Goal: Task Accomplishment & Management: Manage account settings

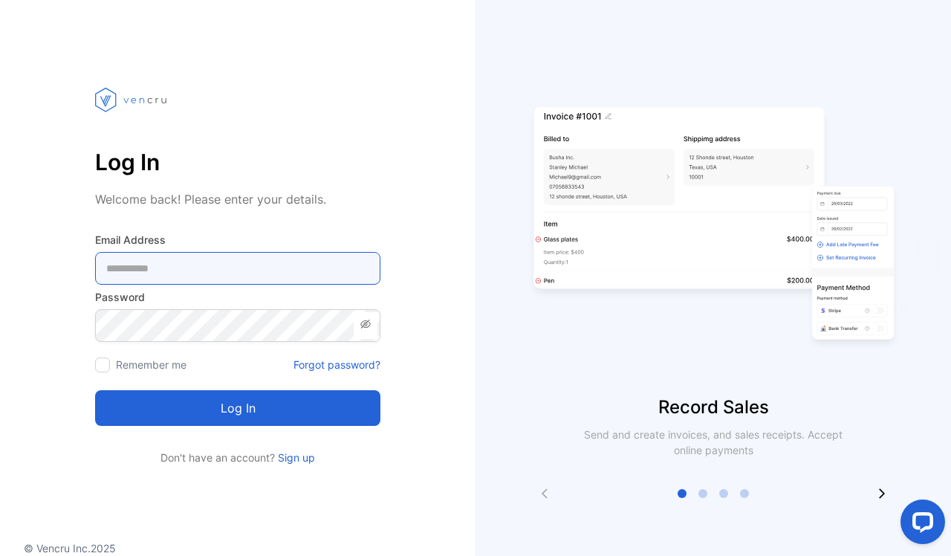
type Address-inputemail "**********"
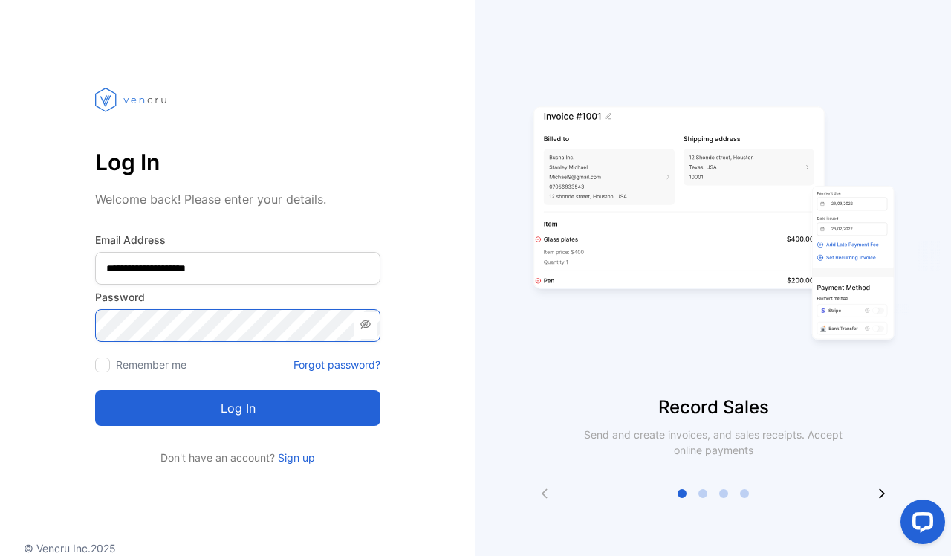
click at [238, 408] on button "Log in" at bounding box center [237, 408] width 285 height 36
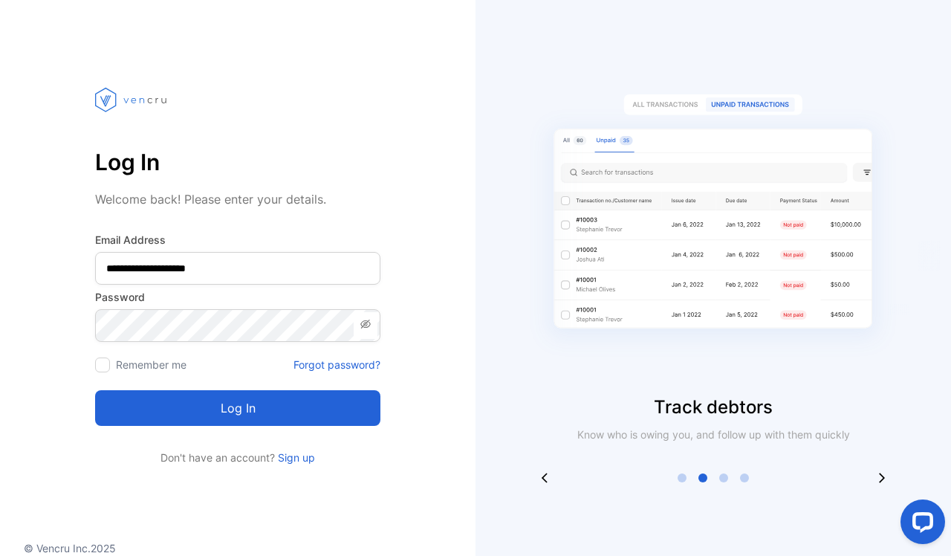
click at [108, 363] on div at bounding box center [102, 364] width 15 height 15
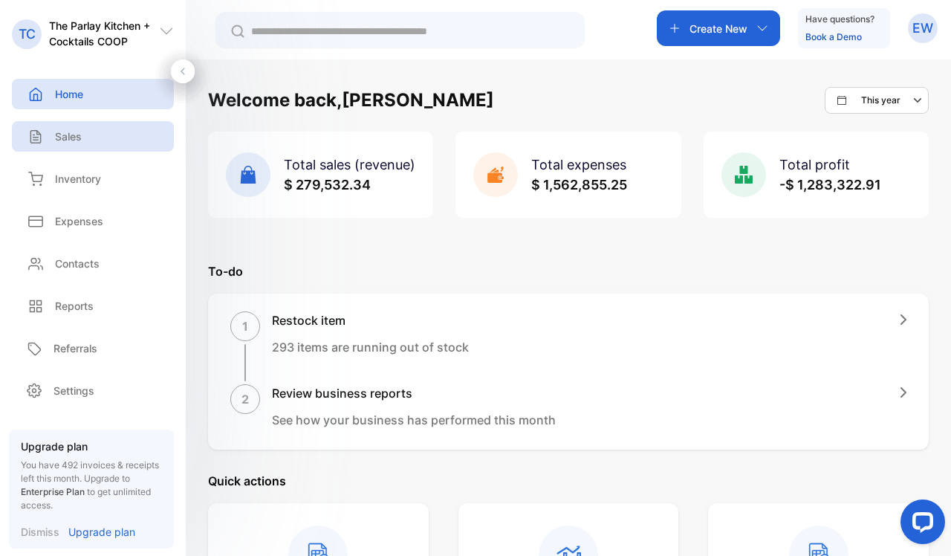
click at [87, 145] on div "Sales" at bounding box center [93, 136] width 162 height 30
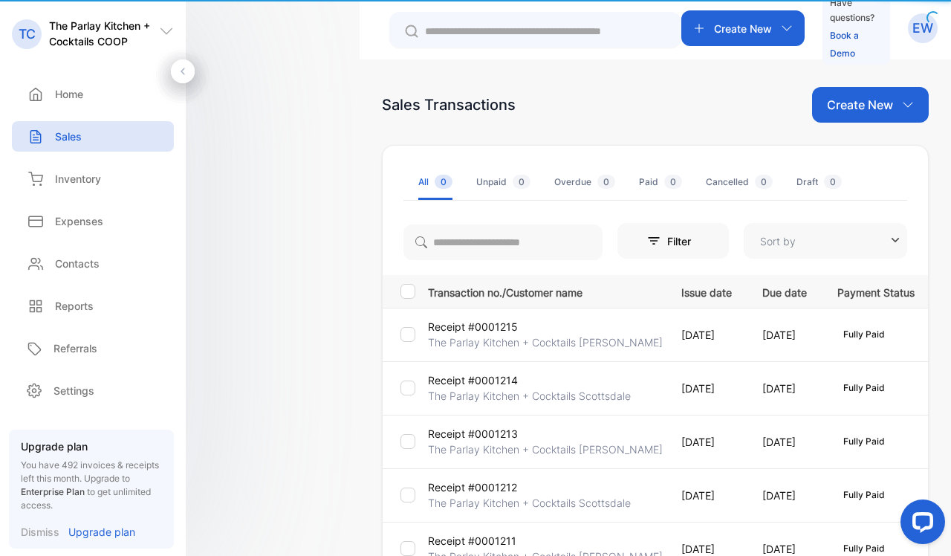
type input "**********"
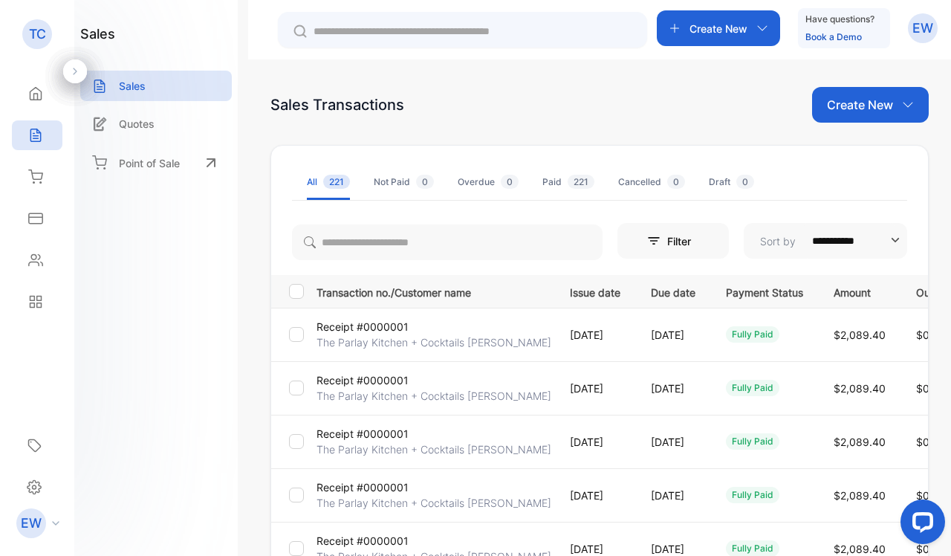
click at [568, 178] on span "221" at bounding box center [581, 182] width 27 height 14
click at [302, 331] on div at bounding box center [296, 334] width 15 height 15
click at [296, 325] on td at bounding box center [290, 334] width 39 height 53
click at [296, 340] on div at bounding box center [296, 334] width 15 height 15
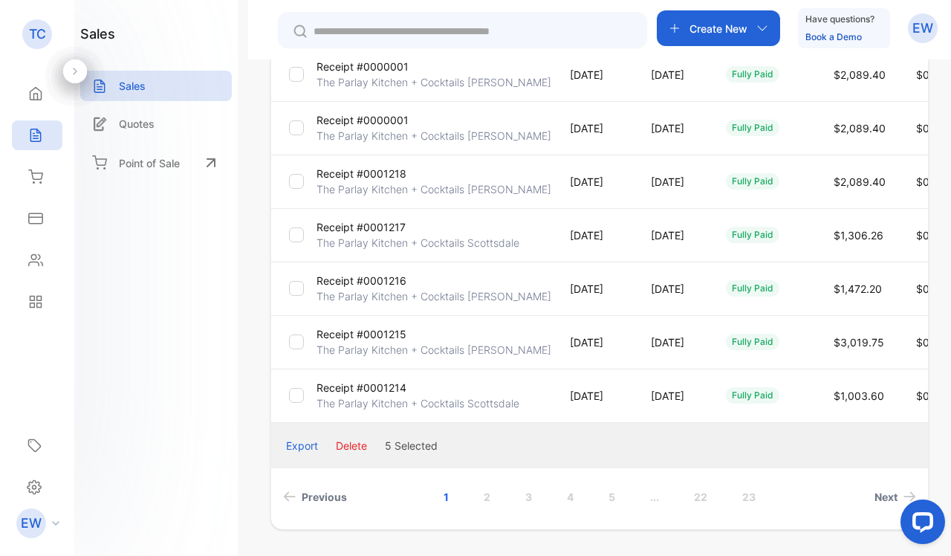
scroll to position [419, 0]
click at [362, 450] on button "Delete" at bounding box center [351, 447] width 31 height 16
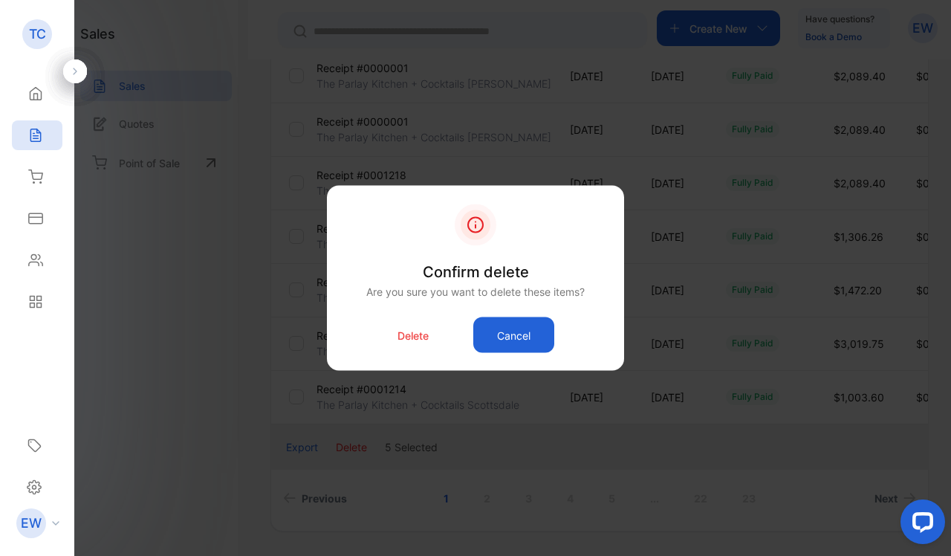
click at [412, 345] on div "Delete Cancel" at bounding box center [475, 335] width 253 height 36
click at [412, 337] on p "Delete" at bounding box center [412, 335] width 31 height 16
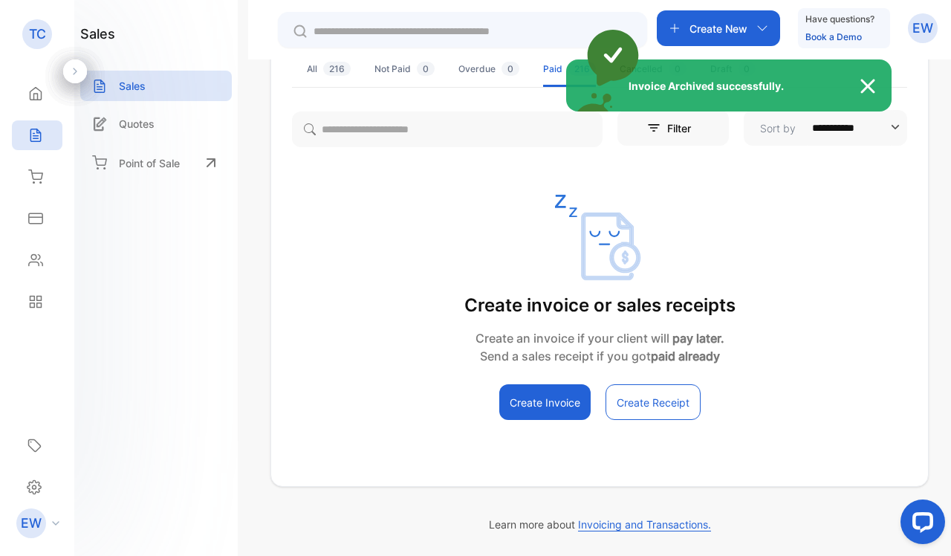
scroll to position [113, 0]
click at [316, 67] on div "Invoice Archived successfully." at bounding box center [475, 278] width 951 height 556
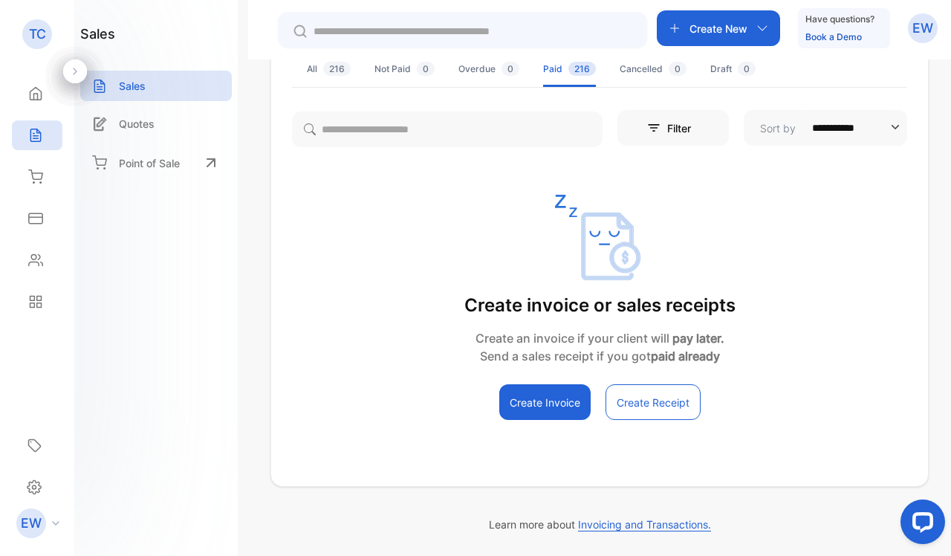
click at [316, 67] on div "All 216" at bounding box center [329, 68] width 44 height 13
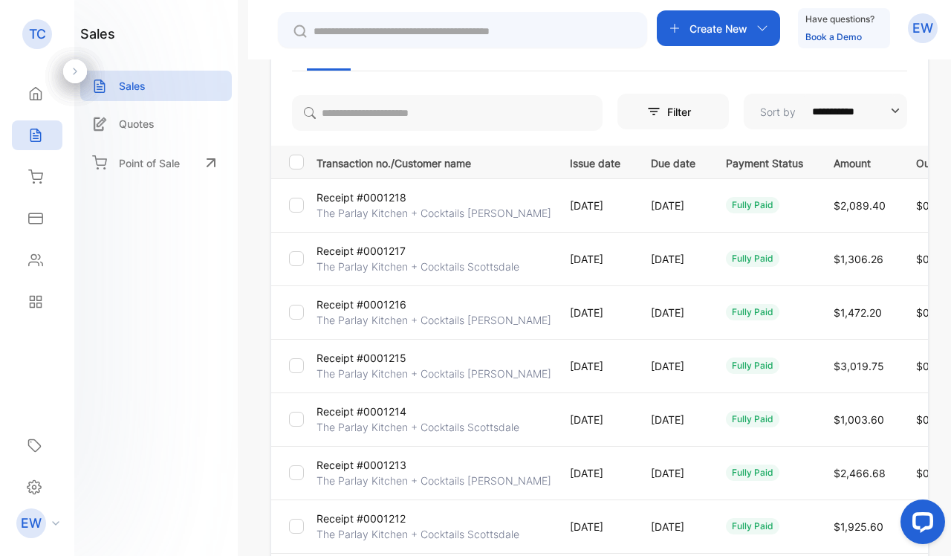
scroll to position [116, 0]
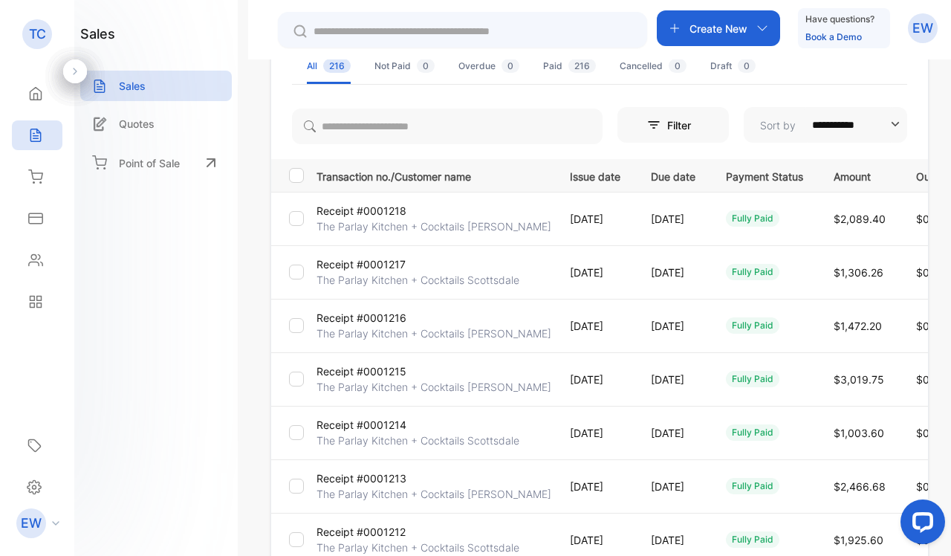
click at [364, 314] on p "Receipt #0001216" at bounding box center [362, 318] width 90 height 16
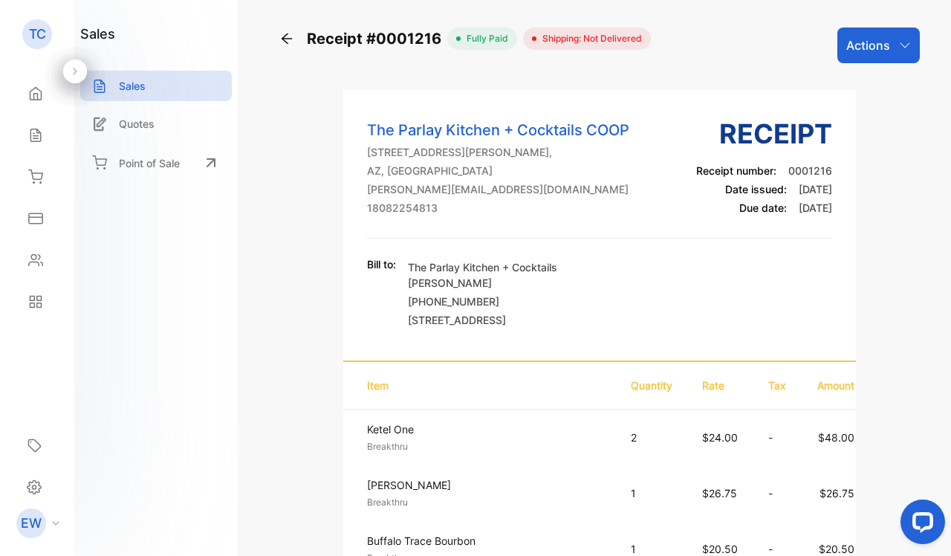
click at [855, 59] on div "Actions" at bounding box center [878, 45] width 82 height 36
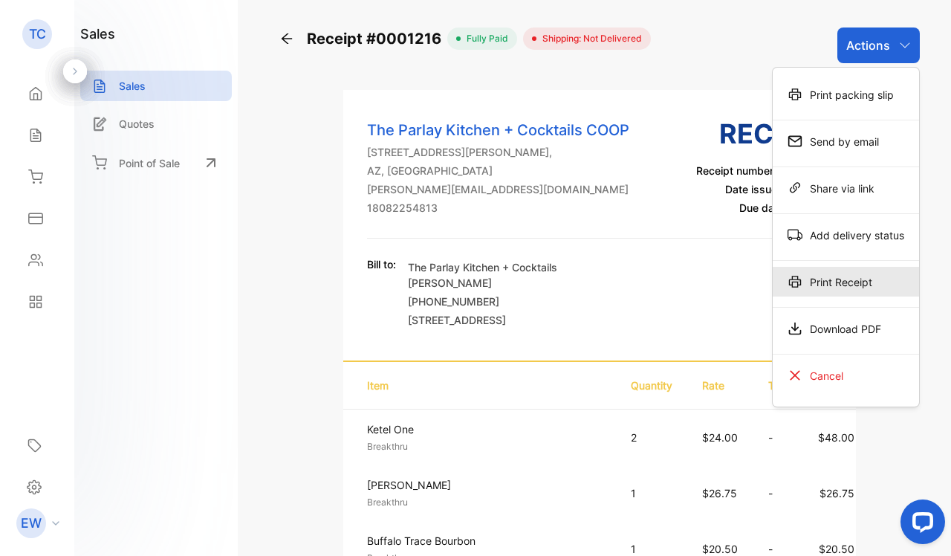
click at [816, 284] on div "Print Receipt" at bounding box center [846, 282] width 146 height 30
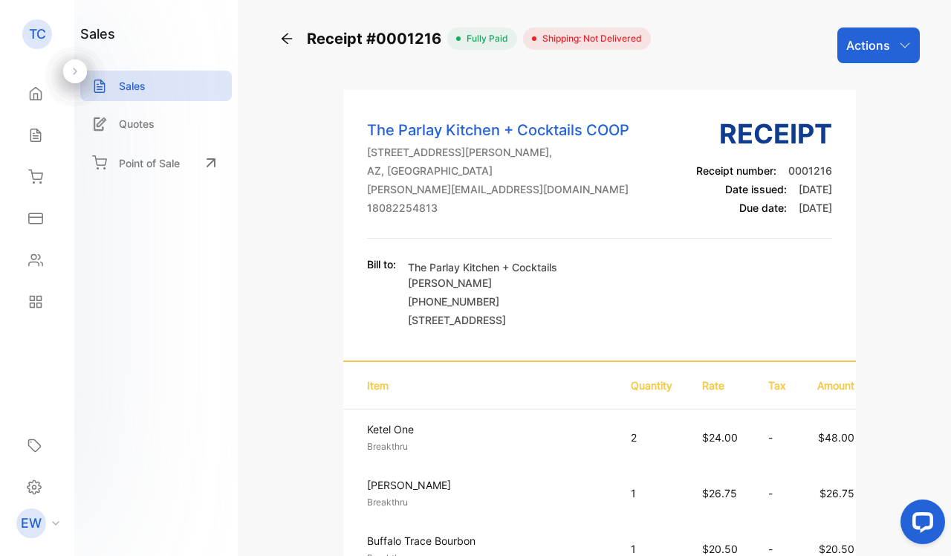
click at [293, 45] on icon at bounding box center [286, 38] width 15 height 15
